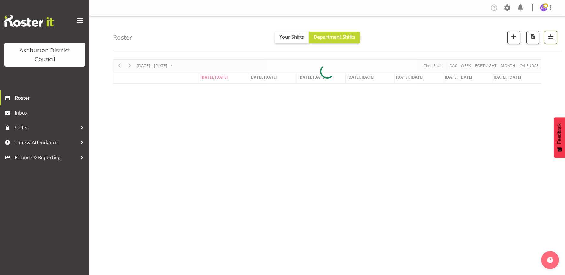
click at [550, 43] on button "button" at bounding box center [550, 37] width 13 height 13
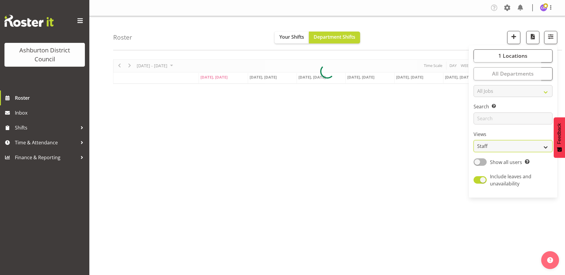
click at [482, 151] on select "Staff Role Shift - Horizontal Shift - Vertical Staff - Location" at bounding box center [512, 146] width 79 height 12
select select "shift"
click at [474, 140] on select "Staff Role Shift - Horizontal Shift - Vertical Staff - Location" at bounding box center [512, 146] width 79 height 12
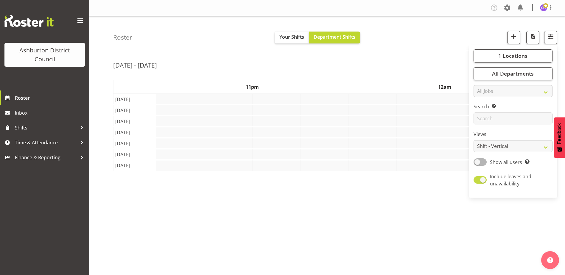
click at [483, 178] on span at bounding box center [479, 179] width 13 height 7
click at [477, 178] on input "Include leaves and unavailability" at bounding box center [475, 180] width 4 height 4
checkbox input "false"
click at [481, 160] on span at bounding box center [479, 161] width 13 height 7
click at [477, 160] on input "Show all users Show only rostered employees" at bounding box center [475, 162] width 4 height 4
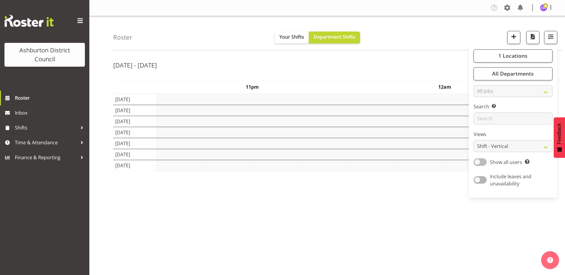
checkbox input "true"
click at [441, 39] on div "Roster Your Shifts Department Shifts 1 Locations [GEOGRAPHIC_DATA] [GEOGRAPHIC_…" at bounding box center [337, 33] width 449 height 34
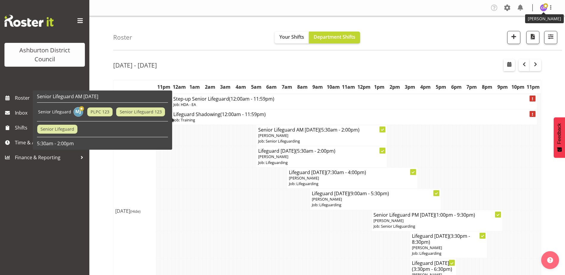
click at [540, 8] on div "Tasks Jobs Employees Profile Log Out" at bounding box center [524, 8] width 70 height 10
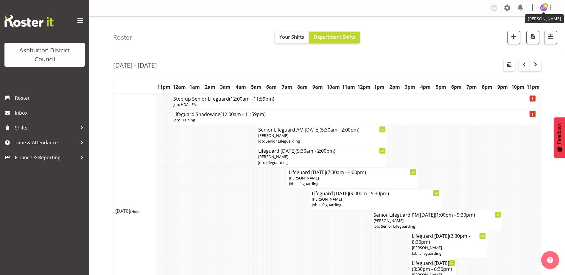
click at [543, 9] on img at bounding box center [543, 7] width 7 height 7
click at [528, 30] on link "Log Out" at bounding box center [525, 31] width 57 height 11
